Goal: Task Accomplishment & Management: Use online tool/utility

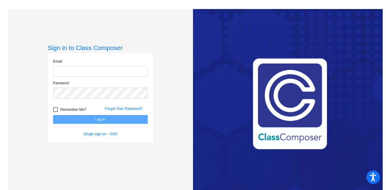
type input "[EMAIL_ADDRESS][DOMAIN_NAME]"
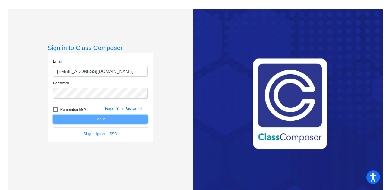
click at [95, 119] on button "Log In" at bounding box center [100, 119] width 95 height 9
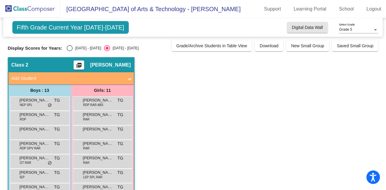
click at [304, 28] on span "Digital Data Wall" at bounding box center [307, 27] width 31 height 5
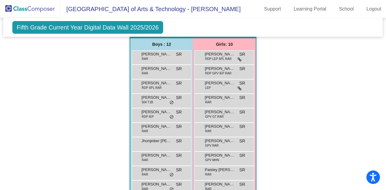
scroll to position [374, 0]
click at [160, 83] on span "[PERSON_NAME]" at bounding box center [156, 83] width 30 height 6
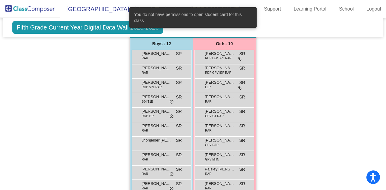
click at [102, 81] on div "Hallway - Hallway Class picture_as_pdf Add Student First Name Last Name Student…" at bounding box center [193, 9] width 370 height 447
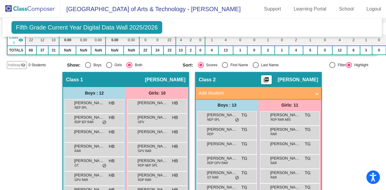
scroll to position [87, 1]
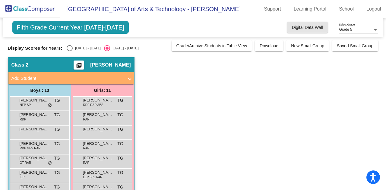
click at [301, 27] on span "Digital Data Wall" at bounding box center [307, 27] width 31 height 5
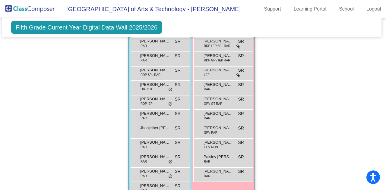
scroll to position [339, 1]
